Goal: Information Seeking & Learning: Learn about a topic

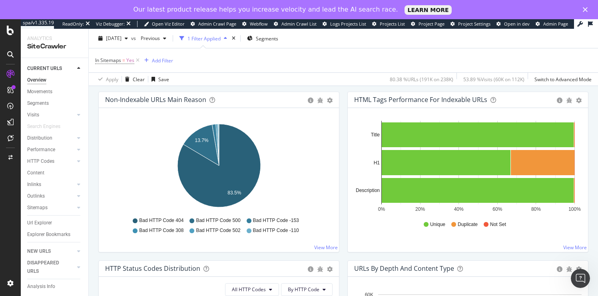
scroll to position [265, 0]
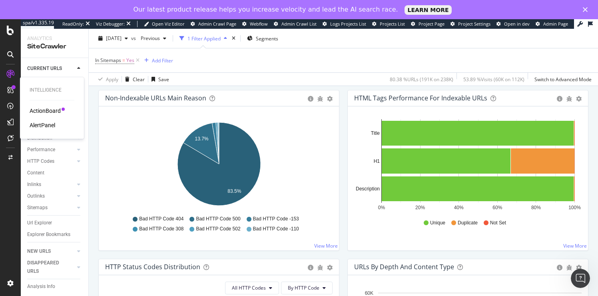
click at [48, 110] on div "ActionBoard" at bounding box center [45, 111] width 31 height 8
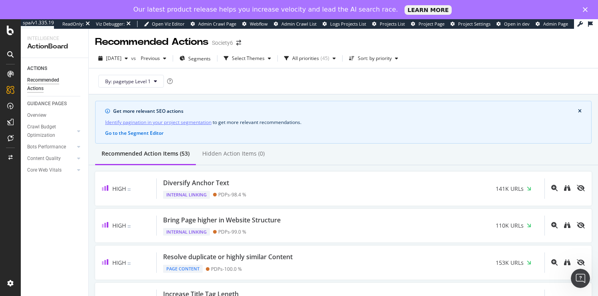
click at [586, 8] on polygon "Close" at bounding box center [585, 9] width 5 height 5
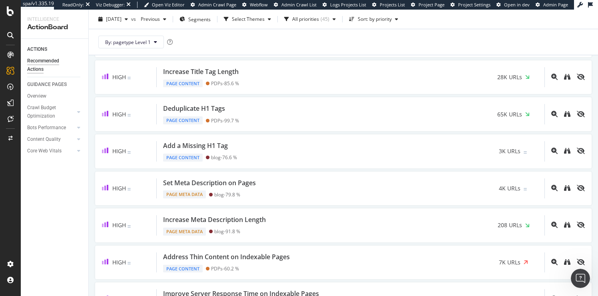
scroll to position [204, 0]
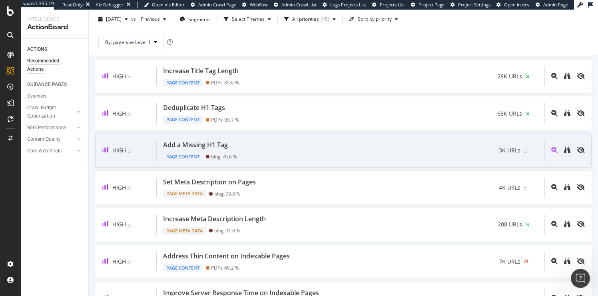
click at [189, 145] on div "Add a Missing H1 Tag" at bounding box center [195, 144] width 65 height 9
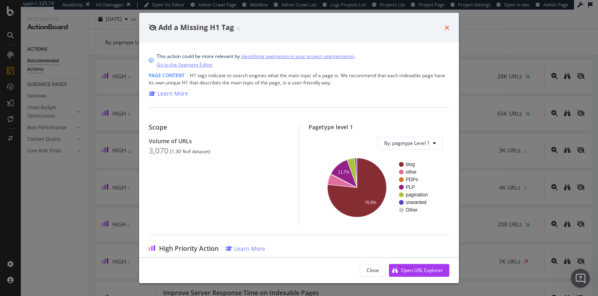
click at [447, 26] on icon "times" at bounding box center [447, 27] width 5 height 6
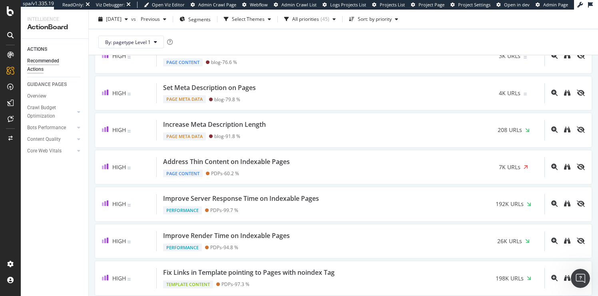
scroll to position [299, 0]
click at [318, 20] on div "All priorities" at bounding box center [305, 19] width 27 height 5
click at [305, 48] on div at bounding box center [304, 49] width 6 height 6
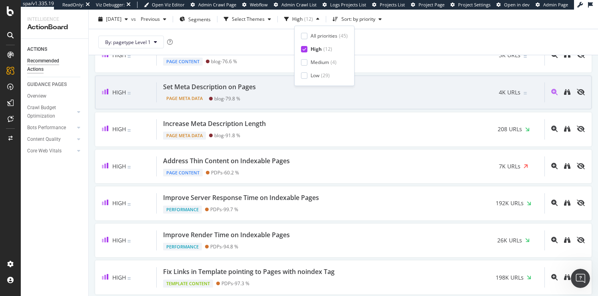
click at [307, 106] on div "High Set Meta Description on Pages Page Meta Data blog - 79.8 % 4K URLs" at bounding box center [343, 93] width 497 height 34
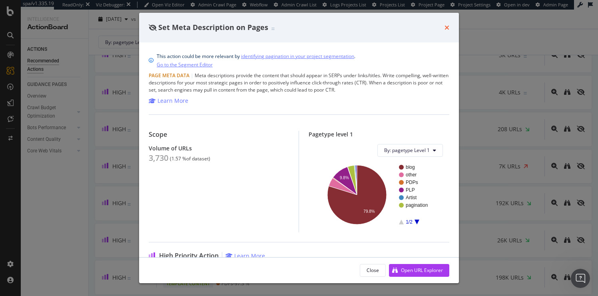
click at [447, 26] on icon "times" at bounding box center [447, 27] width 5 height 6
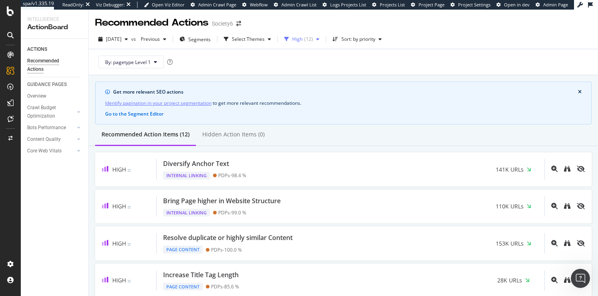
click at [320, 38] on icon "button" at bounding box center [317, 39] width 3 height 5
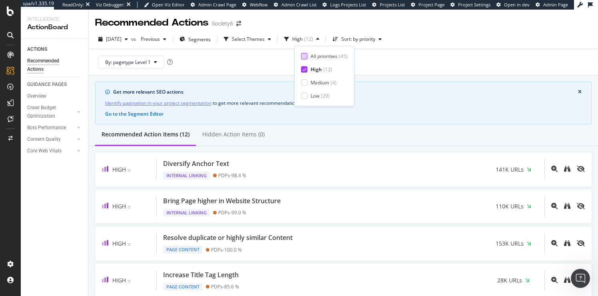
click at [306, 56] on div at bounding box center [304, 56] width 6 height 6
click at [154, 62] on icon at bounding box center [155, 62] width 3 height 5
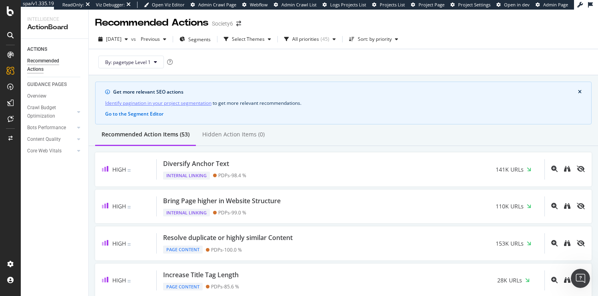
click at [254, 68] on div "By: pagetype Level 1" at bounding box center [343, 62] width 497 height 26
click at [264, 38] on div "Select Themes" at bounding box center [248, 39] width 33 height 5
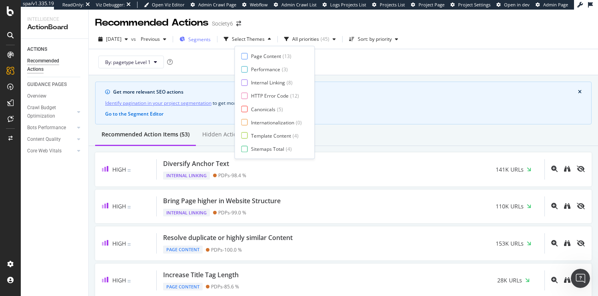
click at [211, 39] on span "Segments" at bounding box center [199, 39] width 22 height 7
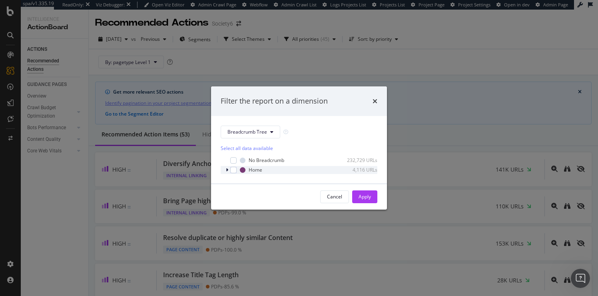
click at [227, 170] on icon "modal" at bounding box center [227, 170] width 2 height 5
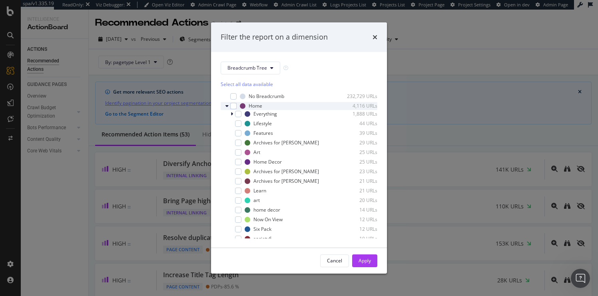
click at [227, 107] on icon "modal" at bounding box center [227, 106] width 3 height 5
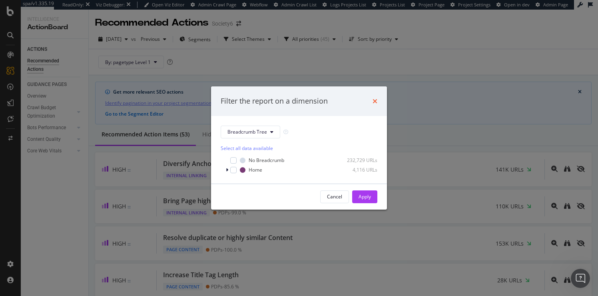
click at [374, 102] on icon "times" at bounding box center [375, 101] width 5 height 6
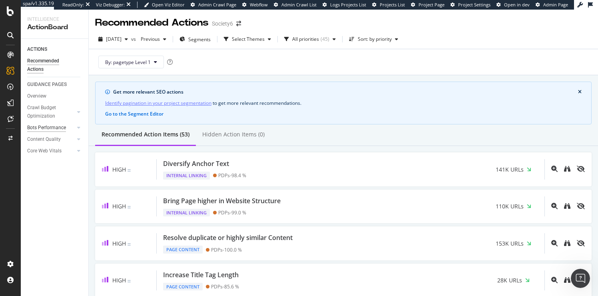
click at [46, 126] on div "Bots Performance" at bounding box center [46, 128] width 39 height 8
